Goal: Register for event/course

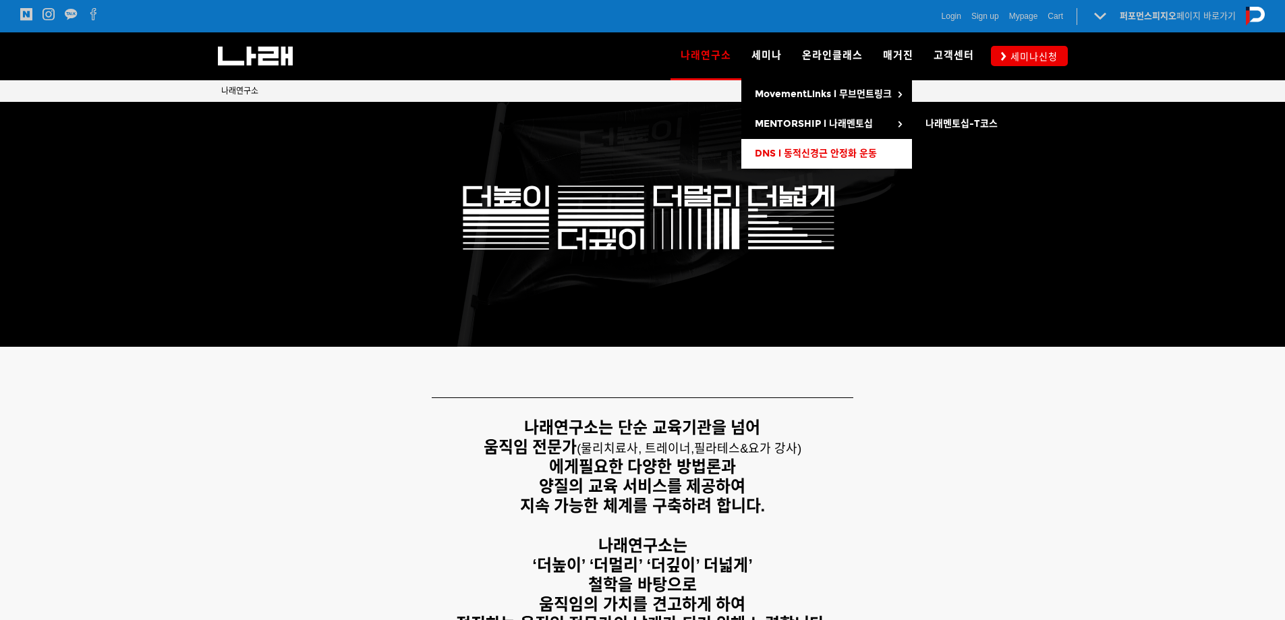
click at [790, 145] on link "DNS l 동적신경근 안정화 운동" at bounding box center [826, 154] width 171 height 30
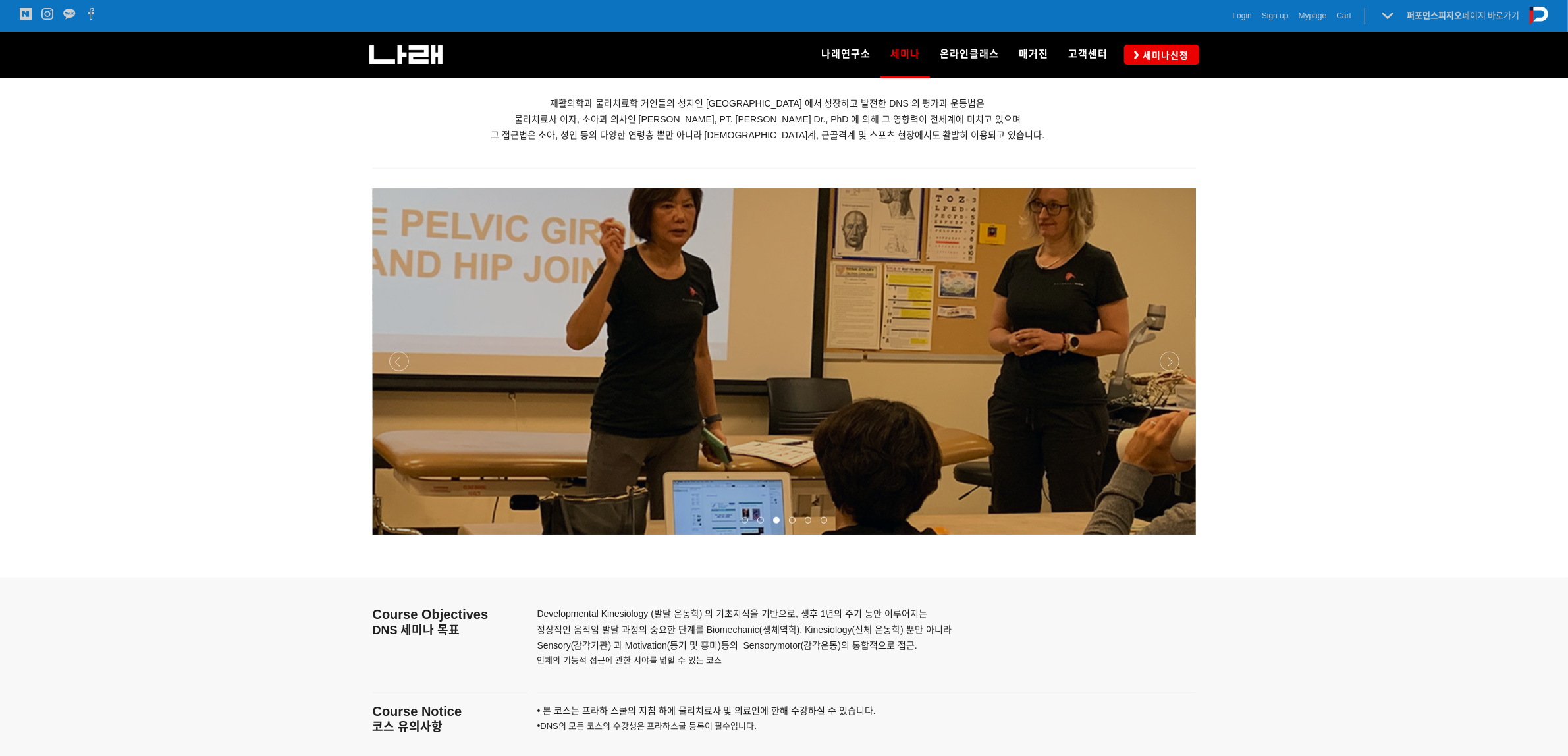
scroll to position [1470, 0]
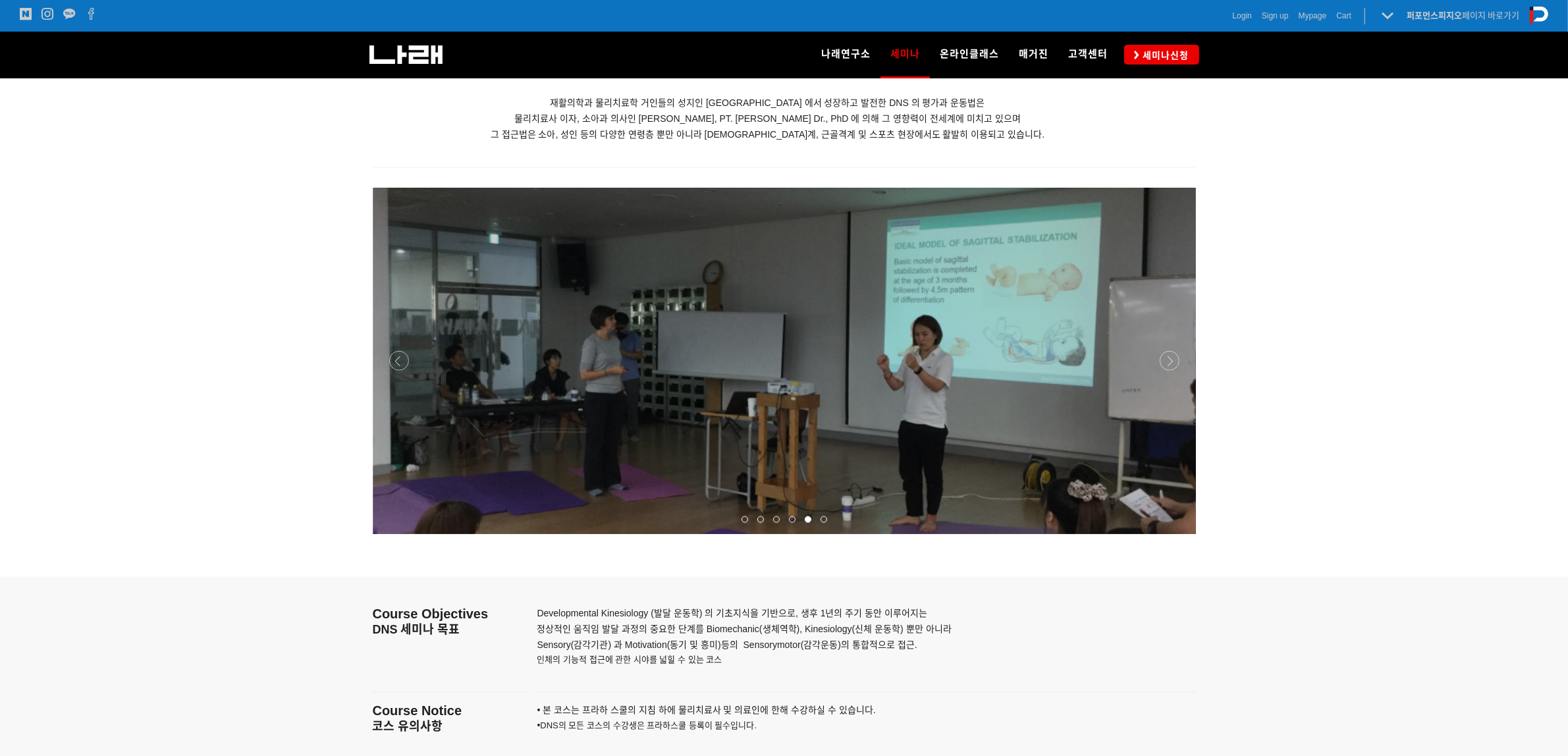
click at [1180, 354] on p at bounding box center [784, 360] width 823 height 347
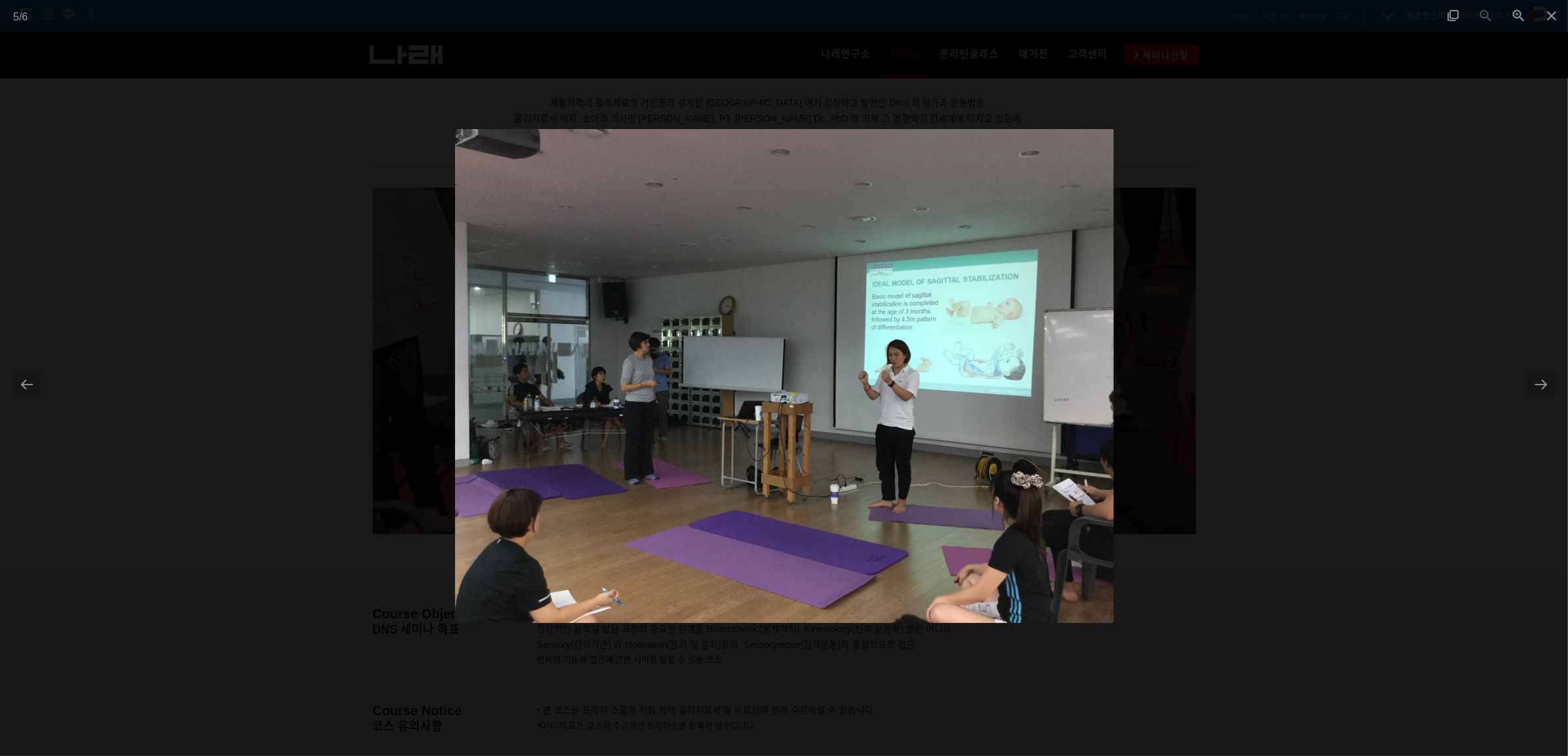
click at [1254, 386] on div at bounding box center [784, 378] width 1568 height 756
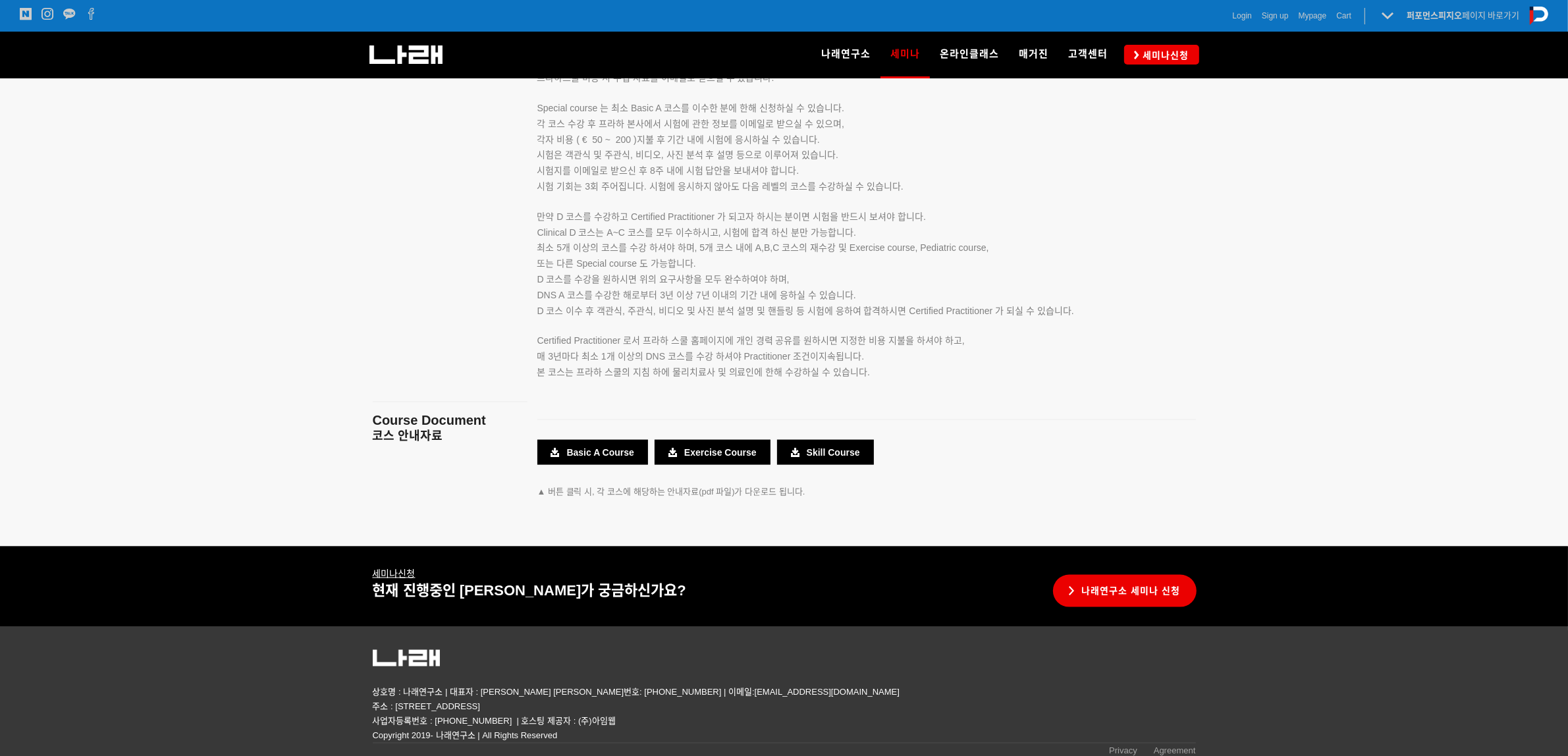
scroll to position [2224, 0]
